Goal: Task Accomplishment & Management: Use online tool/utility

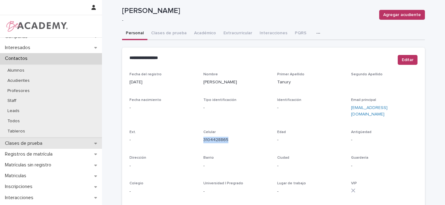
scroll to position [17, 0]
click at [95, 143] on icon at bounding box center [95, 143] width 3 height 2
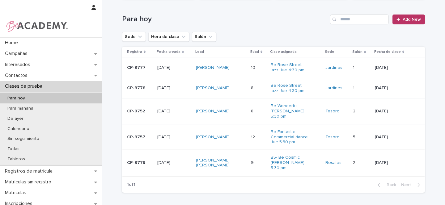
scroll to position [52, 0]
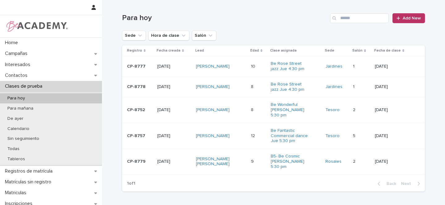
click at [233, 158] on div "[PERSON_NAME] [PERSON_NAME]" at bounding box center [221, 161] width 50 height 15
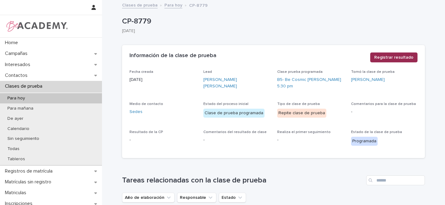
click at [402, 58] on span "Registrar resultado" at bounding box center [393, 57] width 39 height 6
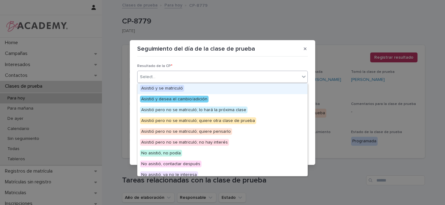
click at [180, 78] on div "Select..." at bounding box center [218, 77] width 162 height 10
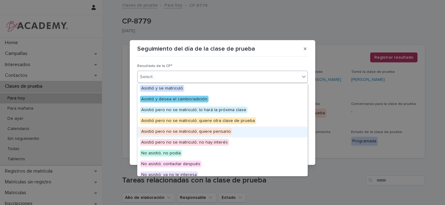
click at [214, 132] on span "Asistió pero no se matriculó; quiere pensarlo" at bounding box center [186, 131] width 92 height 7
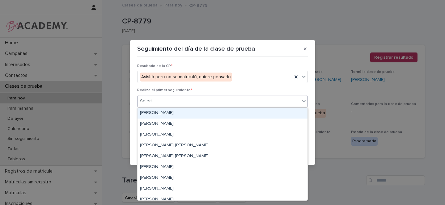
click at [147, 102] on div "Select..." at bounding box center [147, 101] width 15 height 6
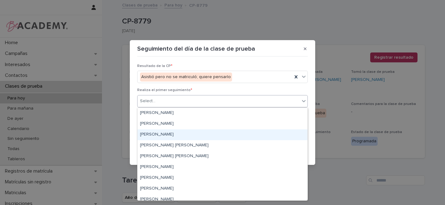
click at [160, 136] on div "[PERSON_NAME]" at bounding box center [222, 134] width 170 height 11
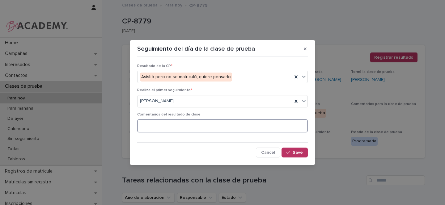
click at [164, 124] on textarea at bounding box center [222, 125] width 170 height 13
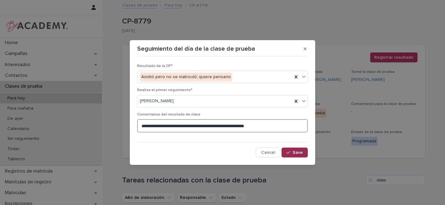
type textarea "**********"
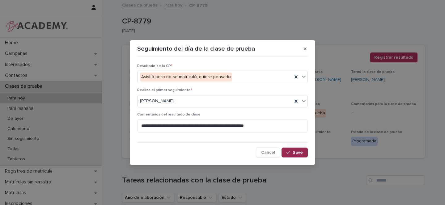
click at [297, 153] on span "Save" at bounding box center [297, 152] width 10 height 4
